Goal: Information Seeking & Learning: Find specific fact

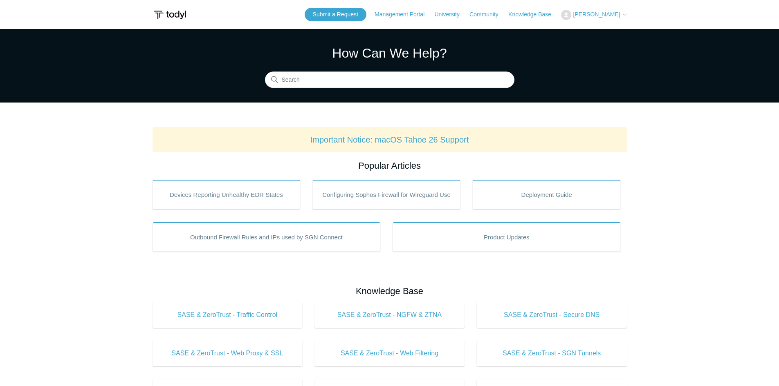
click at [306, 81] on input "Search" at bounding box center [389, 80] width 249 height 16
drag, startPoint x: 308, startPoint y: 79, endPoint x: 3, endPoint y: 69, distance: 305.1
click at [14, 71] on section "How Can We Help? Search There are no matching results in this help center. Sele…" at bounding box center [389, 66] width 779 height 74
type input "registering"
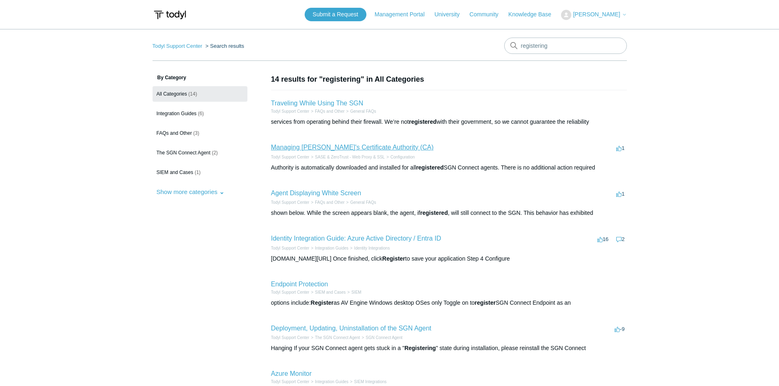
scroll to position [123, 0]
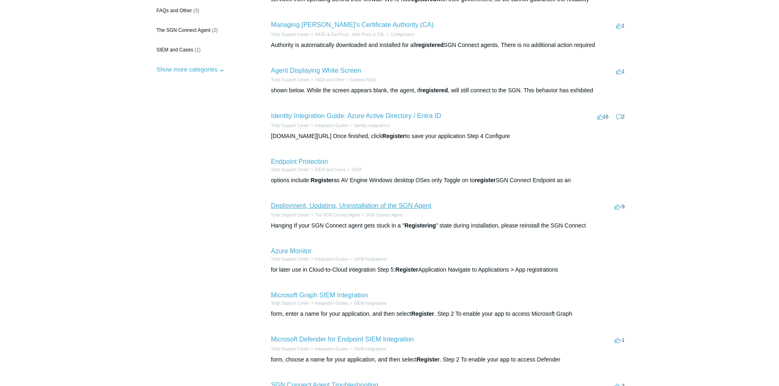
click at [288, 204] on link "Deployment, Updating, Uninstallation of the SGN Agent" at bounding box center [351, 205] width 160 height 7
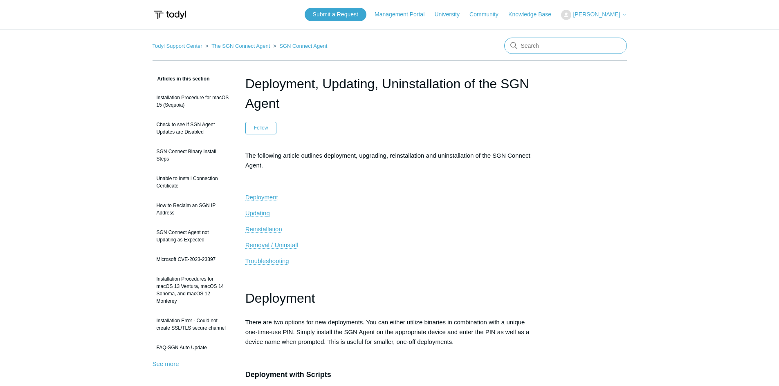
click at [548, 50] on input "Search" at bounding box center [565, 46] width 123 height 16
type input "iissu"
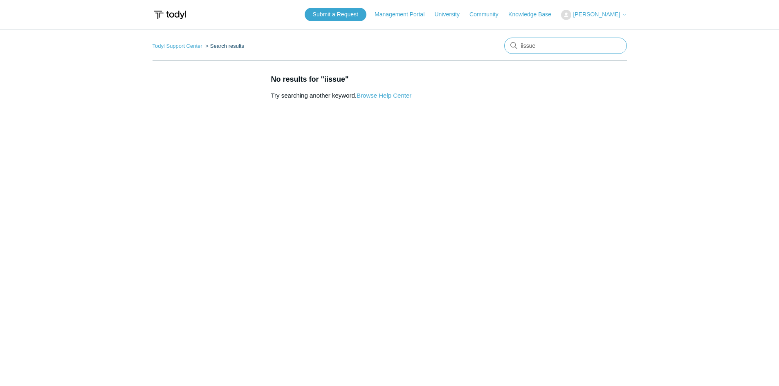
drag, startPoint x: 538, startPoint y: 40, endPoint x: 405, endPoint y: 40, distance: 133.3
click at [409, 40] on nav "Todyl Support Center Search results iissue" at bounding box center [389, 49] width 474 height 23
type input "issue"
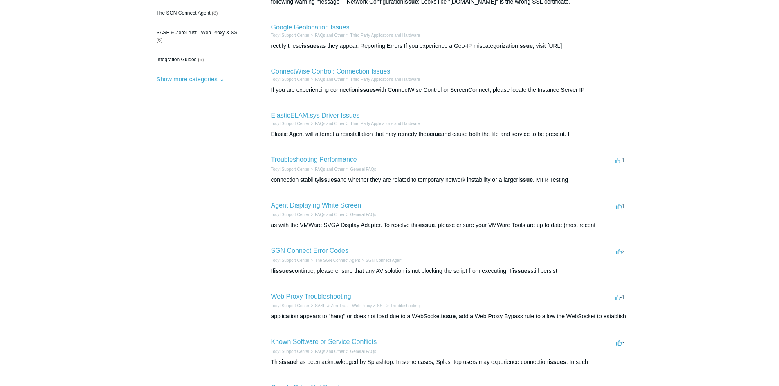
scroll to position [123, 0]
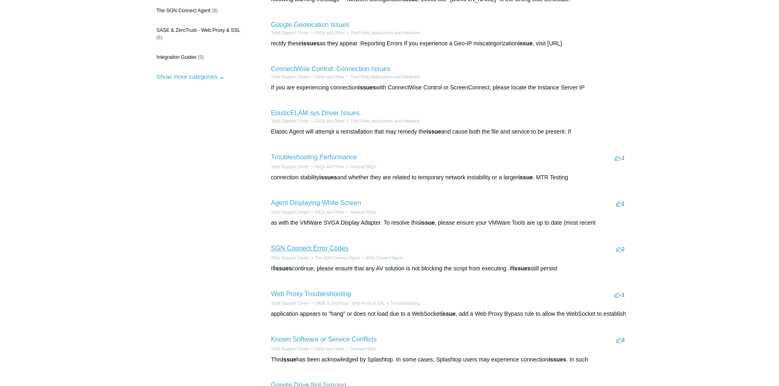
click at [294, 246] on link "SGN Connect Error Codes" at bounding box center [309, 248] width 77 height 7
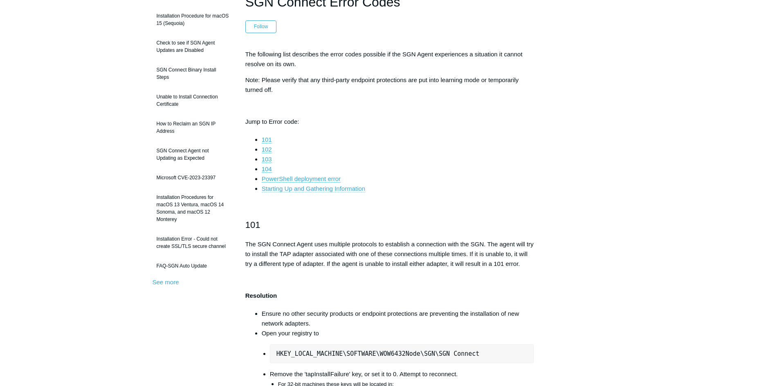
click at [349, 190] on link "Starting Up and Gathering Information" at bounding box center [313, 188] width 103 height 7
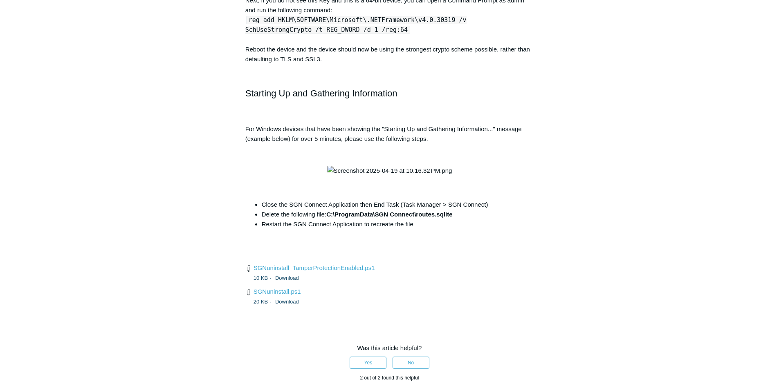
scroll to position [2952, 0]
